Goal: Task Accomplishment & Management: Manage account settings

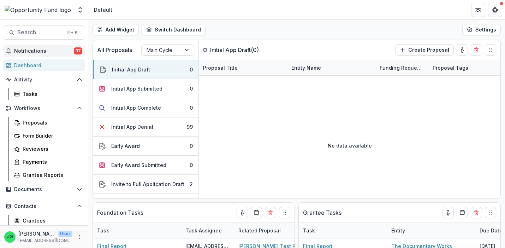
click at [67, 51] on span "Notifications" at bounding box center [44, 51] width 60 height 6
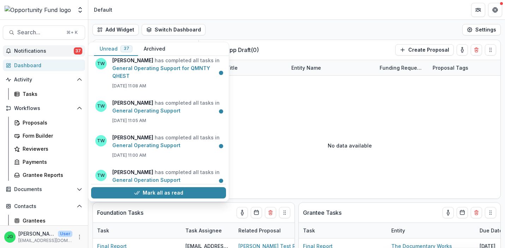
scroll to position [1099, 0]
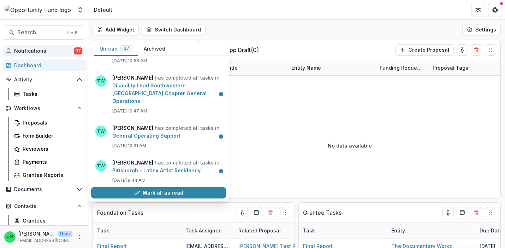
click at [163, 196] on div "TW Ti [PERSON_NAME] has completed all tasks in Thinking Above the Line [DATE] 2…" at bounding box center [158, 128] width 141 height 145
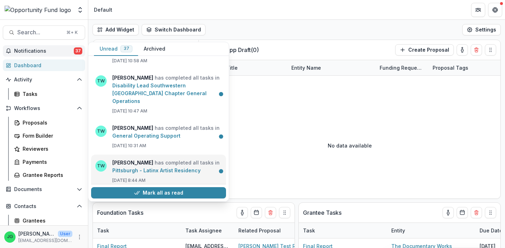
scroll to position [1246, 0]
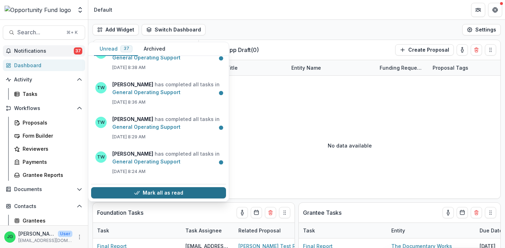
click at [182, 192] on button "Mark all as read" at bounding box center [158, 192] width 135 height 11
